Goal: Information Seeking & Learning: Learn about a topic

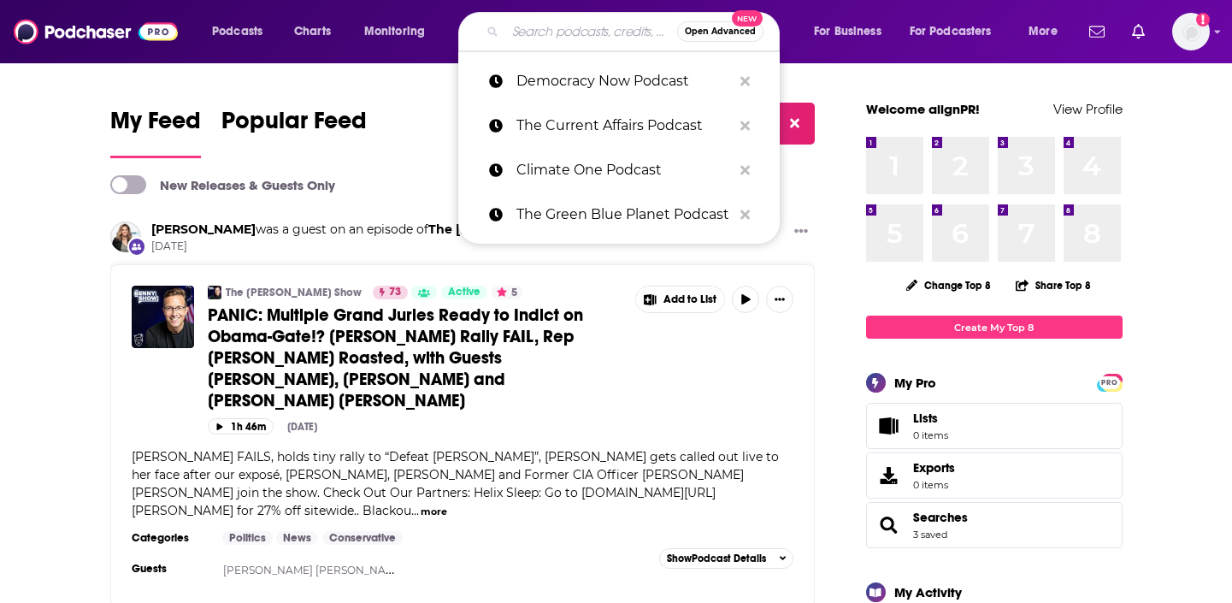
click at [543, 24] on input "Search podcasts, credits, & more..." at bounding box center [591, 31] width 172 height 27
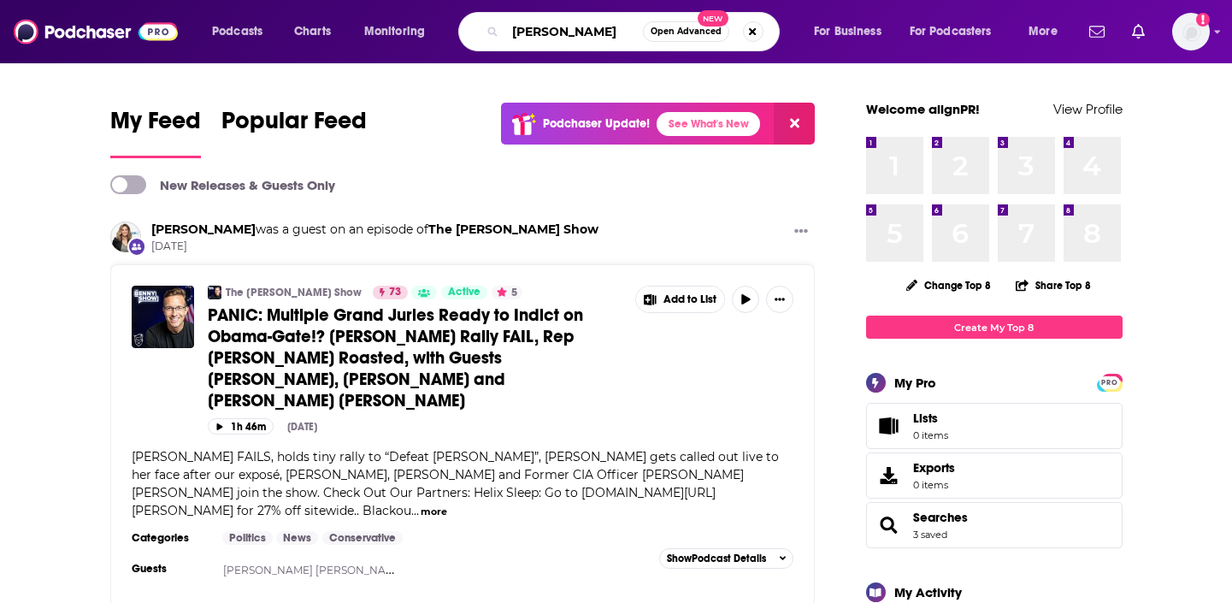
type input "[PERSON_NAME]"
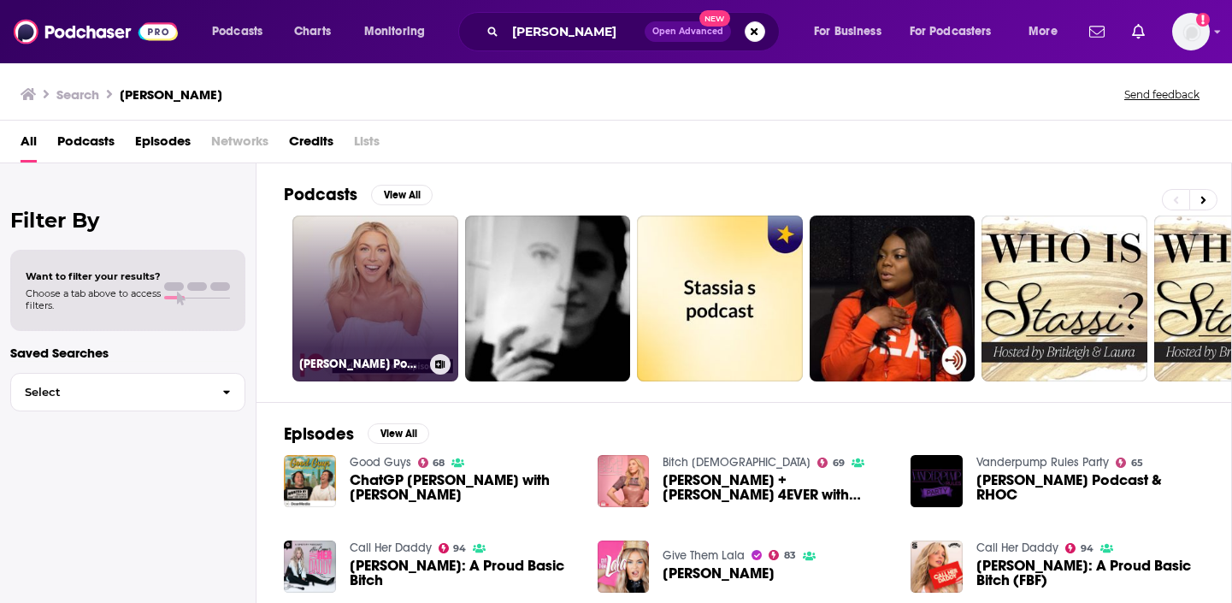
click at [391, 285] on link "[PERSON_NAME] Podcasts" at bounding box center [375, 298] width 166 height 166
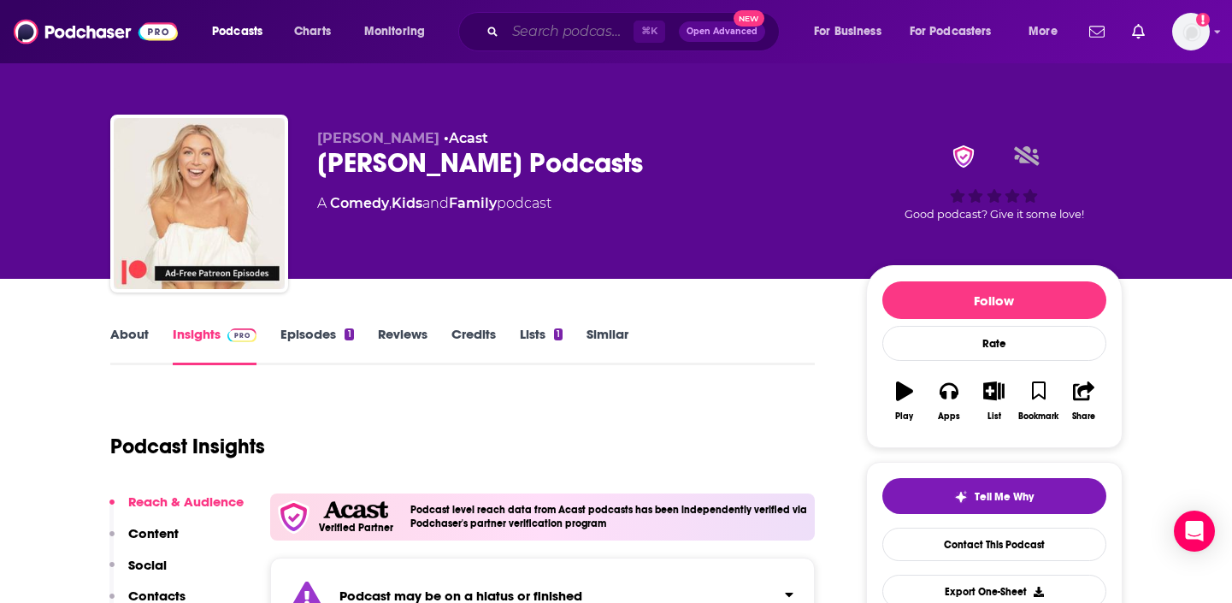
click at [607, 34] on input "Search podcasts, credits, & more..." at bounding box center [569, 31] width 128 height 27
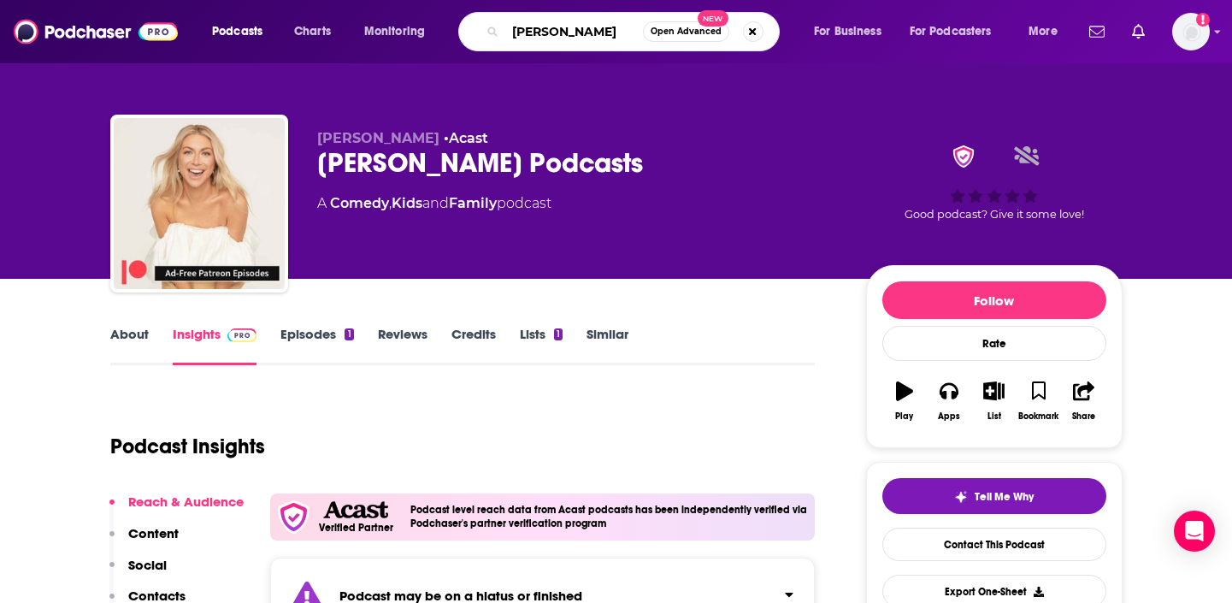
type input "[PERSON_NAME]"
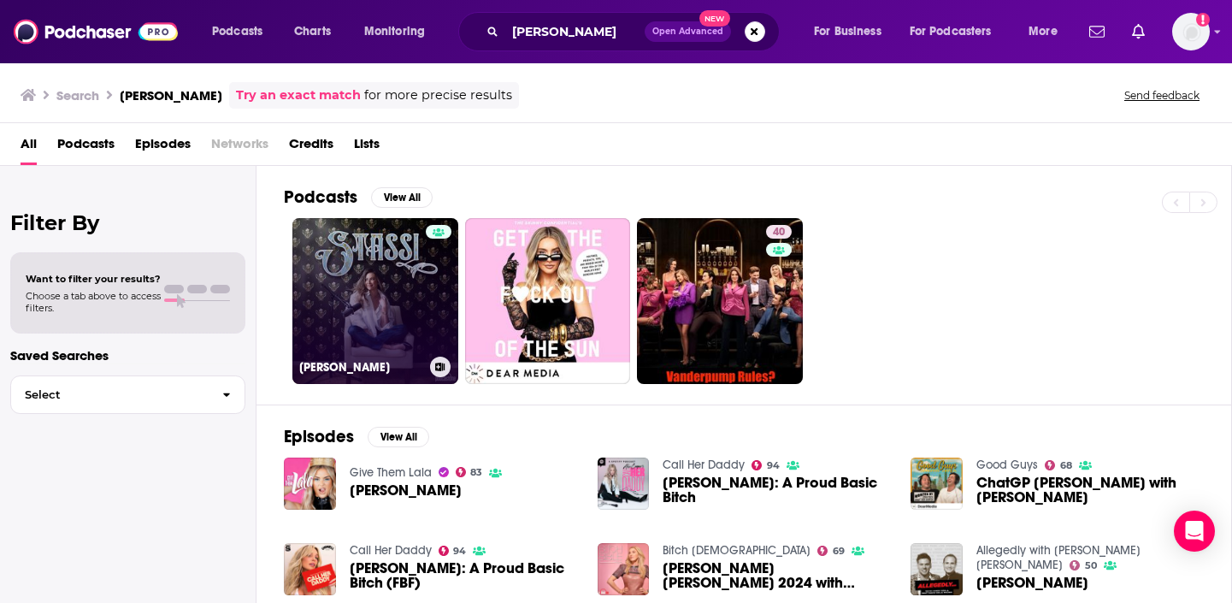
click at [405, 288] on link "[PERSON_NAME]" at bounding box center [375, 301] width 166 height 166
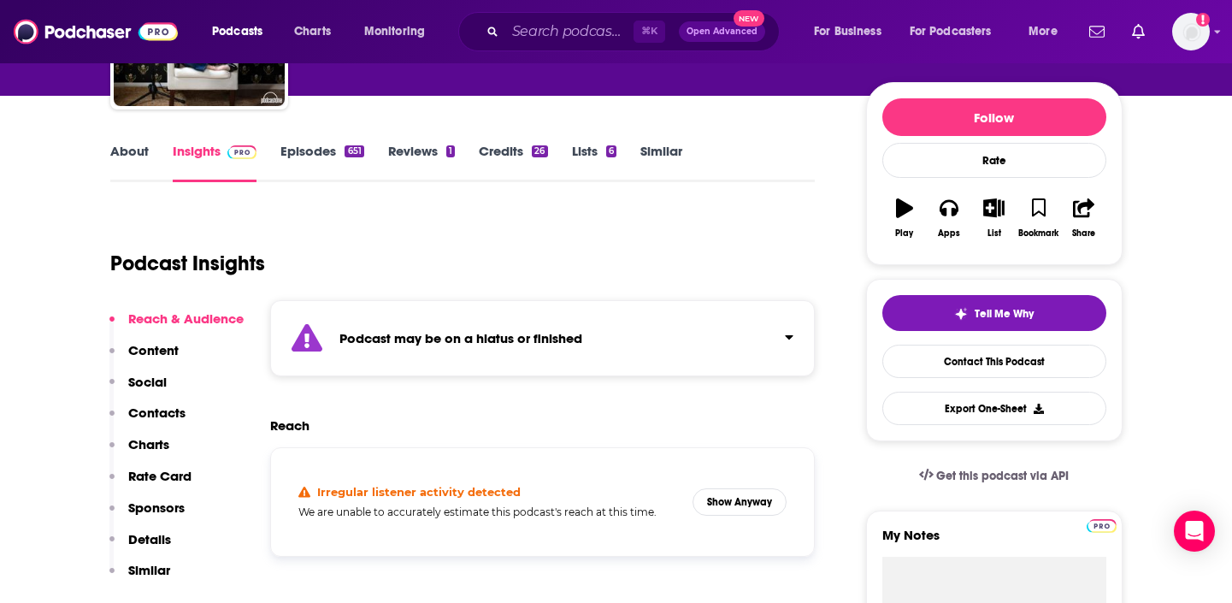
scroll to position [171, 0]
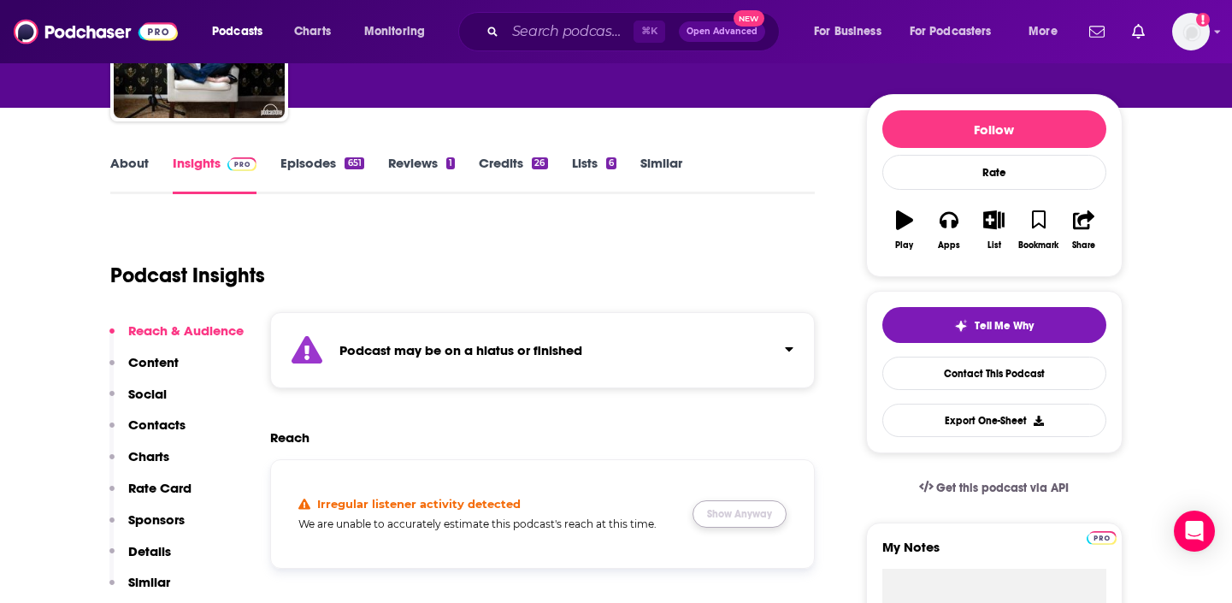
click at [729, 515] on button "Show Anyway" at bounding box center [740, 513] width 94 height 27
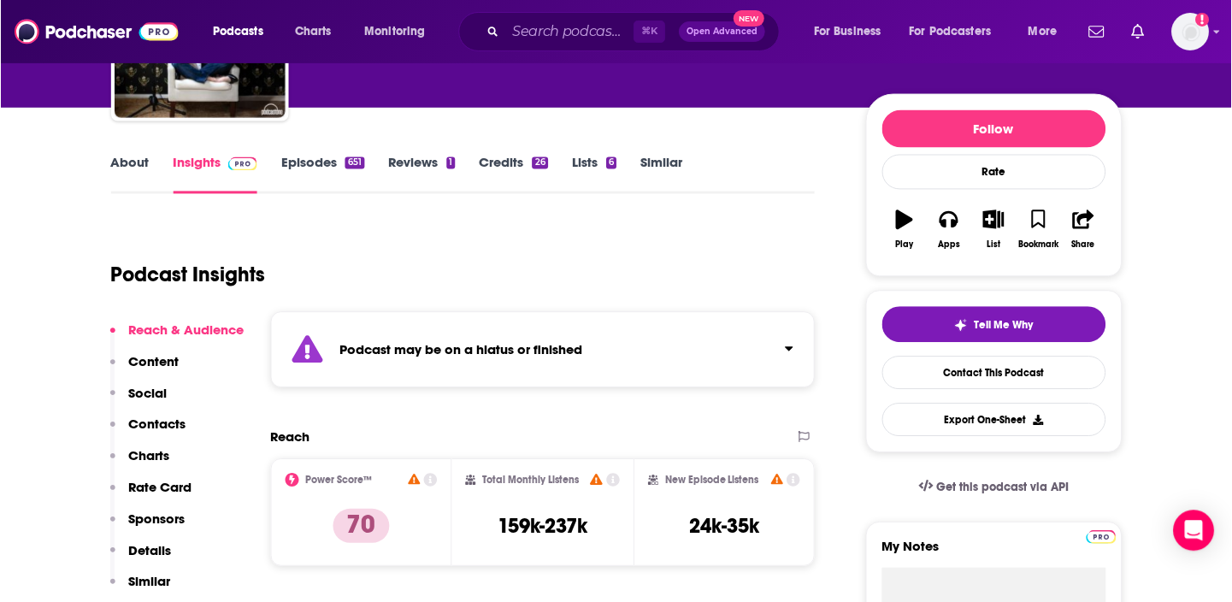
scroll to position [320, 0]
